Goal: Task Accomplishment & Management: Use online tool/utility

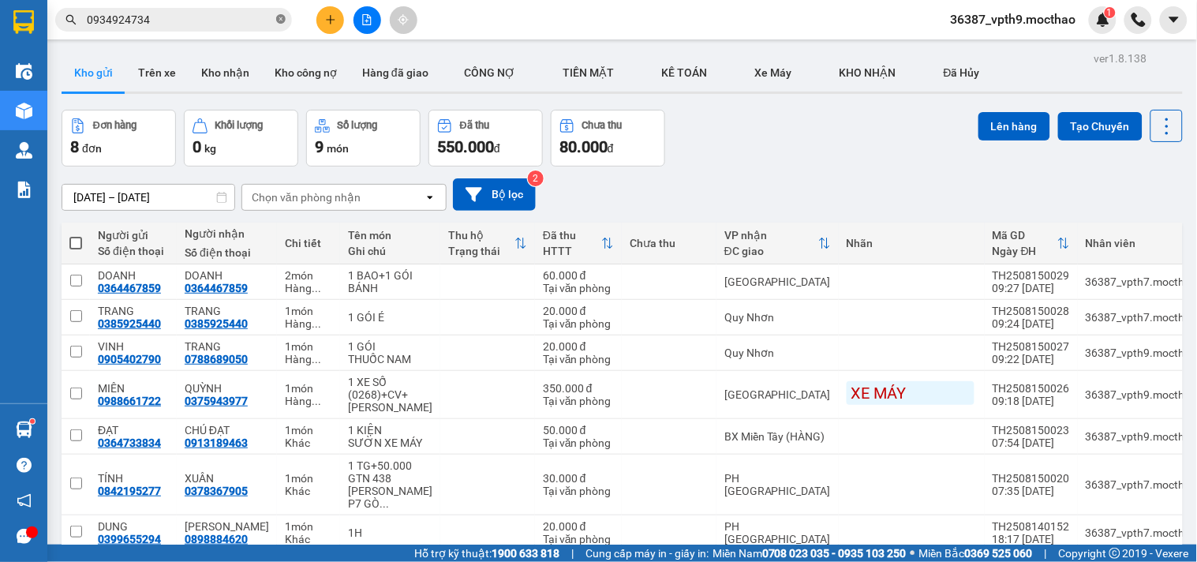
click at [278, 17] on icon "close-circle" at bounding box center [280, 18] width 9 height 9
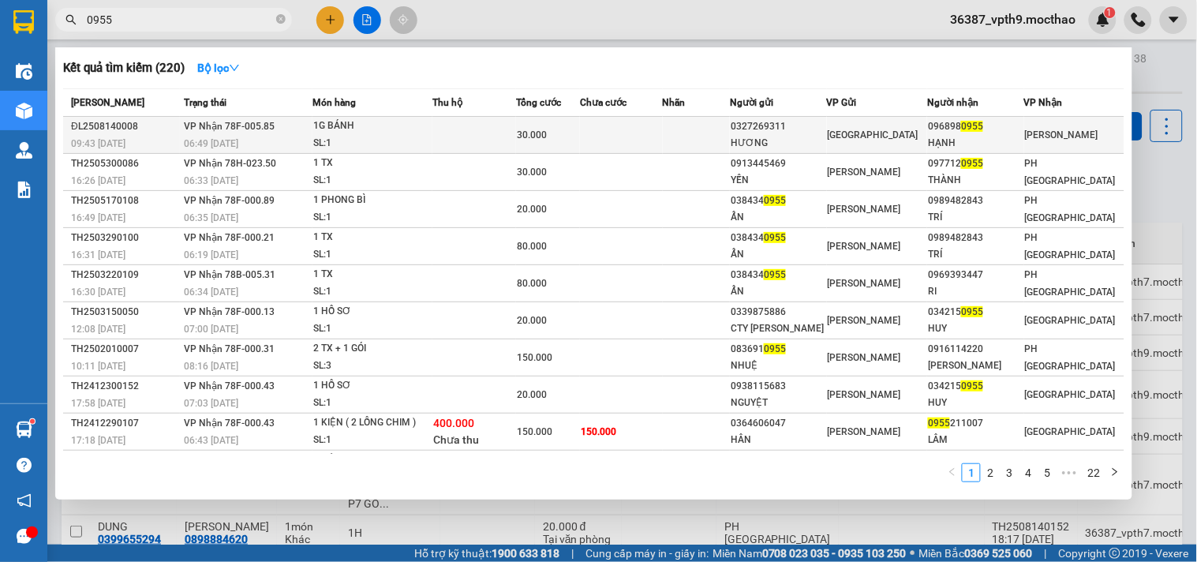
type input "0955"
click at [842, 143] on div "[GEOGRAPHIC_DATA]" at bounding box center [877, 134] width 99 height 17
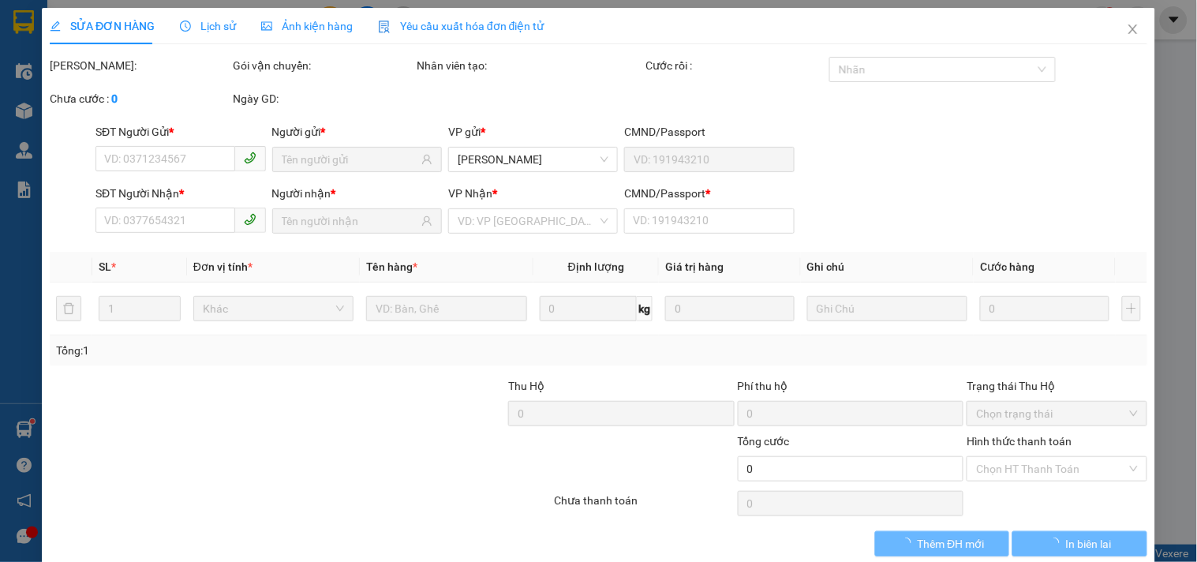
type input "0327269311"
type input "HƯƠNG"
type input "0968980955"
type input "HẠNH"
type input "A"
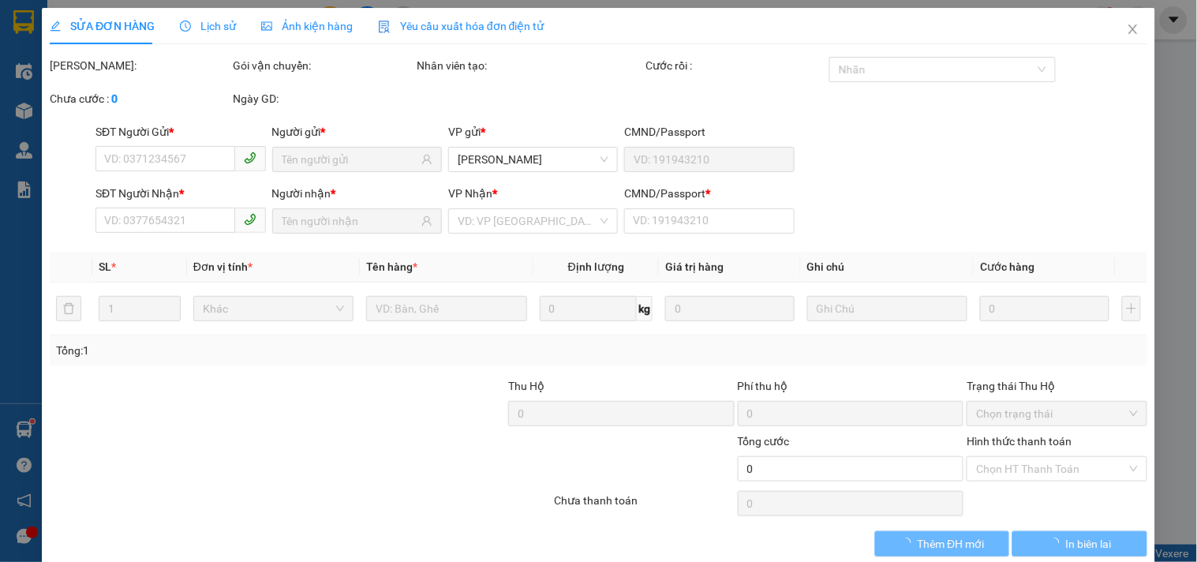
type input "30.000"
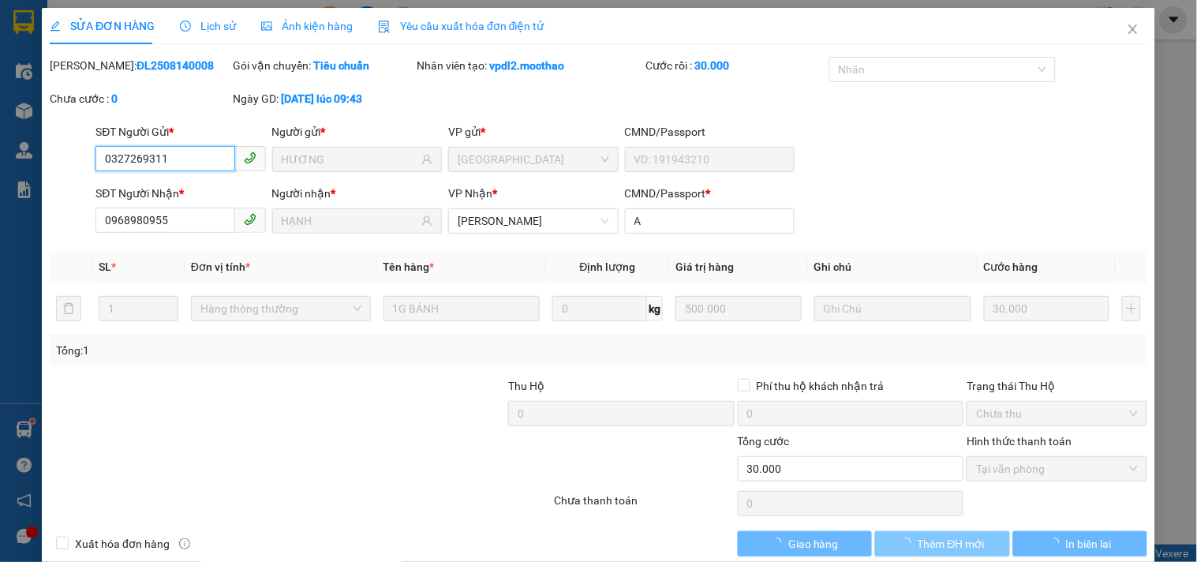
checkbox input "true"
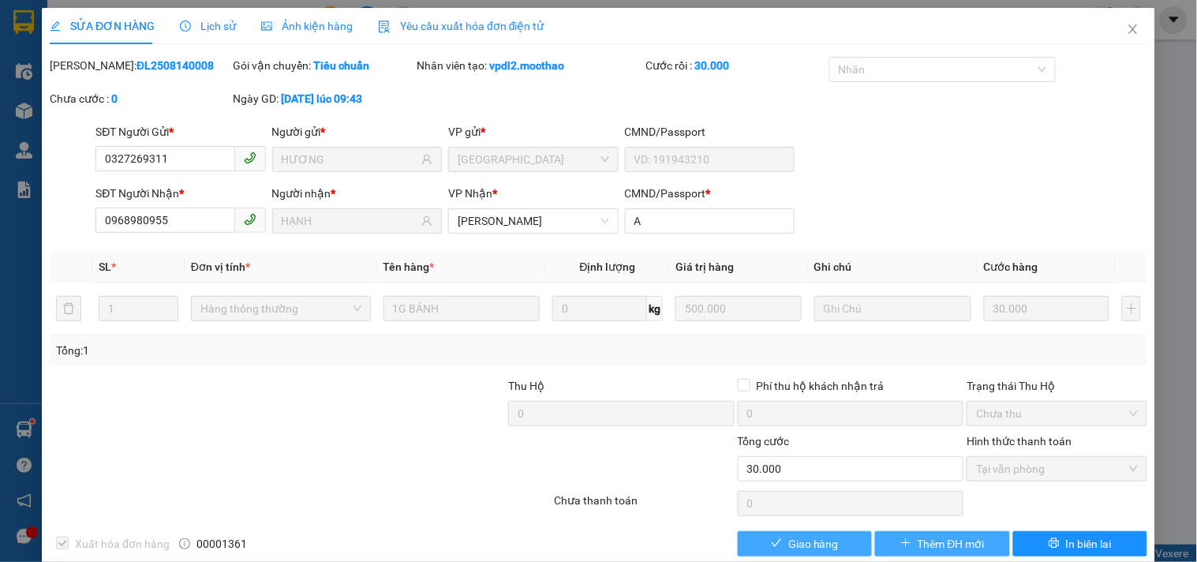
click at [837, 545] on button "Giao hàng" at bounding box center [805, 543] width 134 height 25
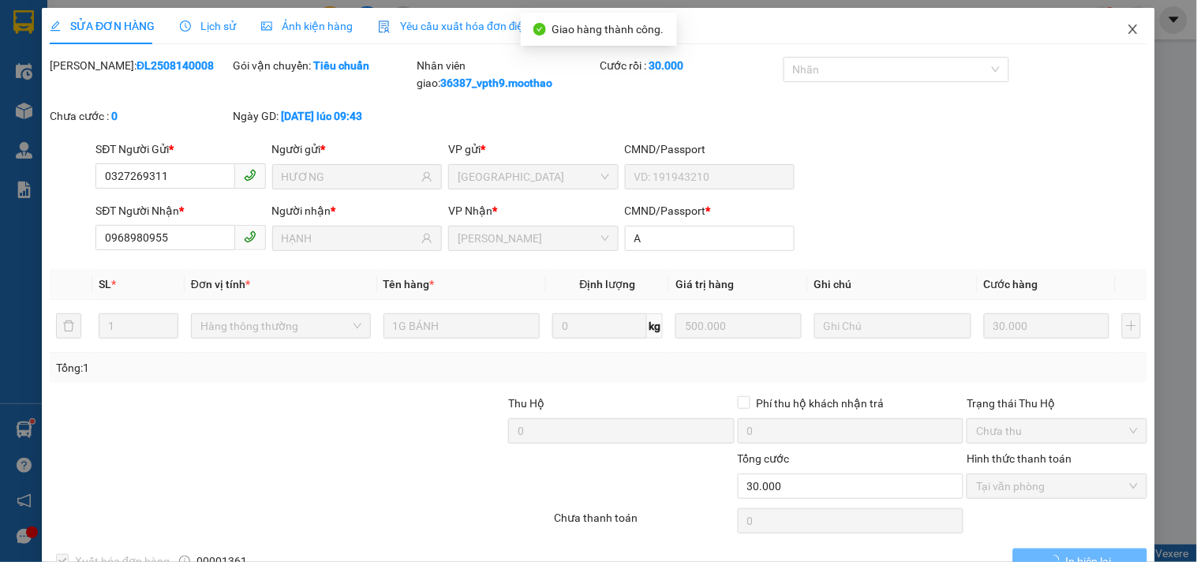
click at [1126, 20] on span "Close" at bounding box center [1133, 30] width 44 height 44
